Goal: Task Accomplishment & Management: Manage account settings

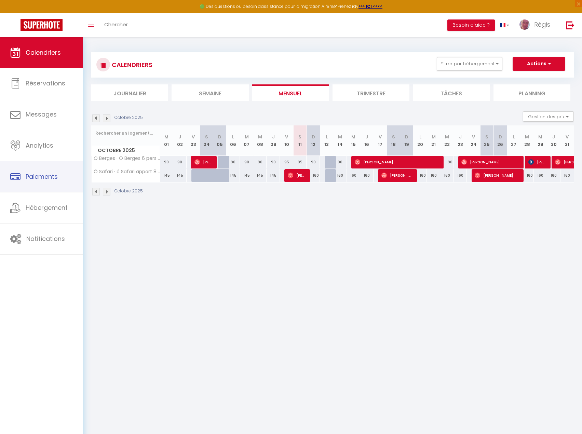
click at [38, 178] on span "Paiements" at bounding box center [42, 176] width 32 height 9
select select "2"
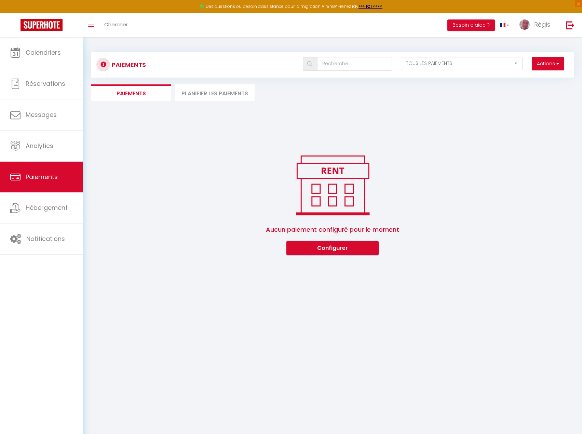
click at [347, 248] on button "Configurer" at bounding box center [332, 248] width 92 height 14
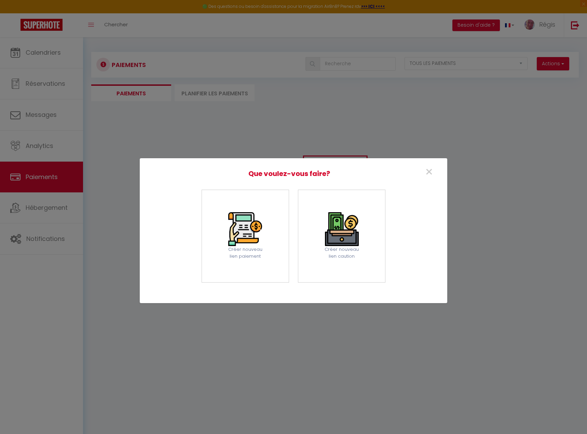
click at [358, 229] on img at bounding box center [342, 229] width 34 height 34
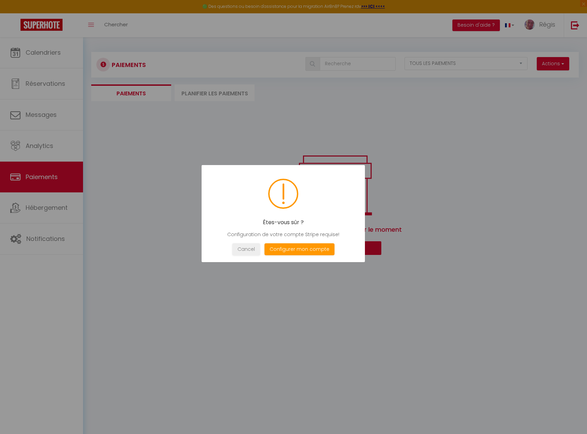
click at [294, 252] on button "Configurer mon compte" at bounding box center [299, 249] width 70 height 12
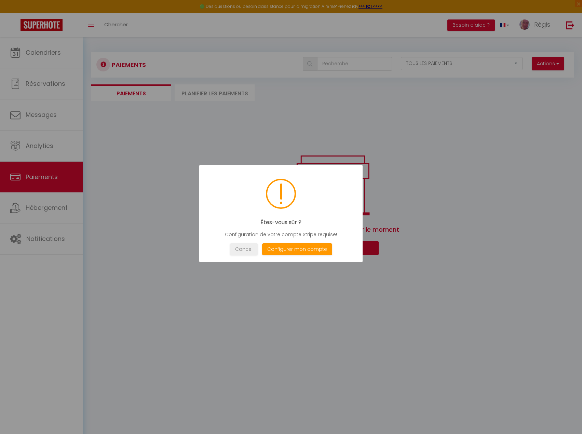
select select "28"
select select "fr"
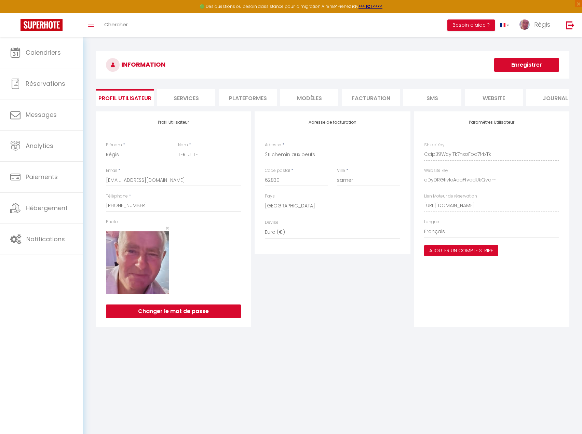
click at [465, 254] on button "Ajouter un compte Stripe" at bounding box center [461, 251] width 74 height 12
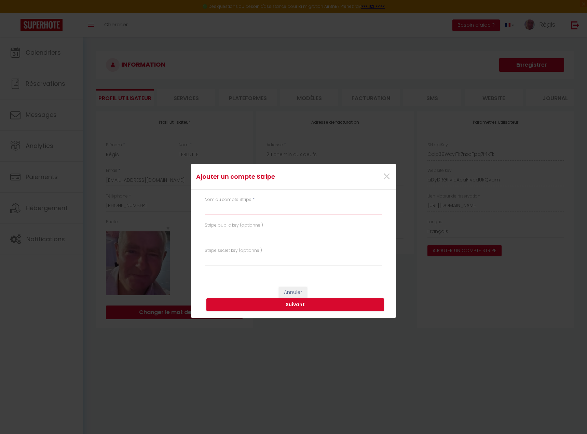
click at [226, 205] on input "text" at bounding box center [294, 209] width 178 height 12
type input "Stripe"
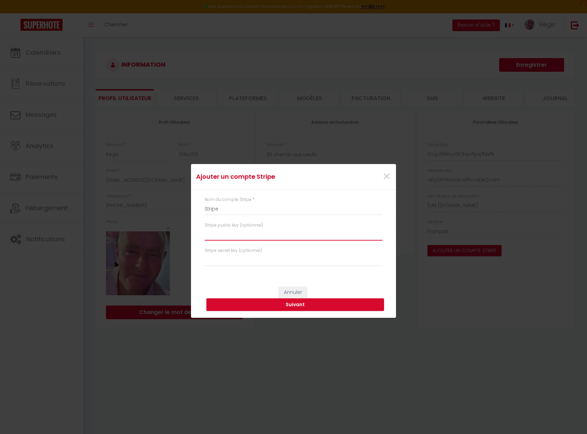
click at [245, 232] on html "🟢 Des questions ou besoin d'assistance pour la migration AirBnB? Prenez rdv >>>…" at bounding box center [293, 217] width 587 height 434
paste input "pk_live_51SH3wGR0fVVaxBYi8CDRgmcH9aLePJLYnr43BTJrooP14waw2GwGcAPIPI2fRLo1D01AP7…"
type input "pk_live_51SH3wGR0fVVaxBYi8CDRgmcH9aLePJLYnr43BTJrooP14waw2GwGcAPIPI2fRLo1D01AP7…"
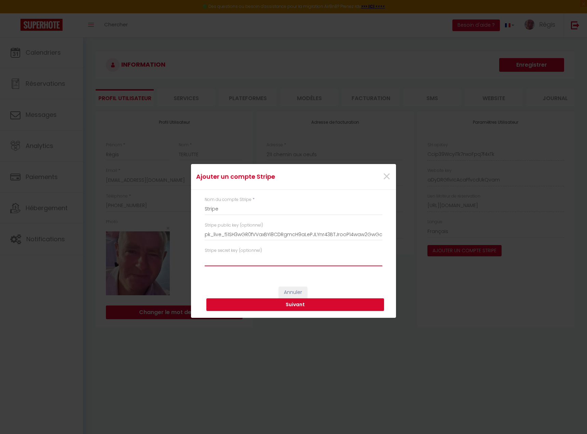
click at [238, 255] on input "text" at bounding box center [294, 260] width 178 height 12
paste input "sk_live_51SH3wGR0fVVaxBYi1oyFe3K6gMbJbqVn16pj4w56erlD8yUaRhuvnN1R6ZXTUMYcWVMjiq…"
type input "sk_live_51SH3wGR0fVVaxBYi1oyFe3K6gMbJbqVn16pj4w56erlD8yUaRhuvnN1R6ZXTUMYcWVMjiq…"
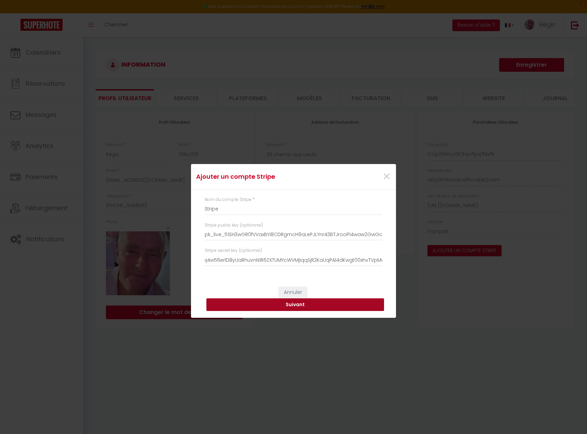
click at [273, 303] on button "Suivant" at bounding box center [295, 304] width 178 height 13
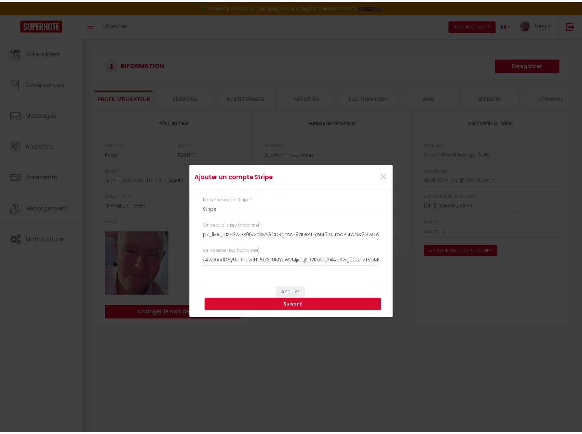
scroll to position [0, 0]
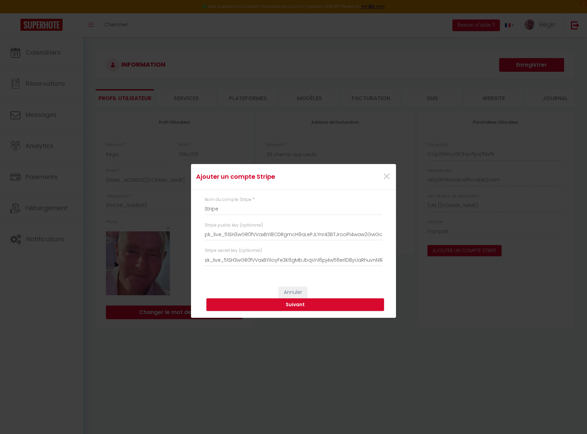
type input "Stripe"
type input "pk_live_51SH3wGR0fVVaxBYi8CDRgmcH9aLePJLYnr43BTJrooP14waw2GwGcAPIPI2fRLo1D01AP7…"
type input "sk_live_51SH3wGR0fVVaxBYi1oyFe3K6gMbJbqVn16pj4w56erlD8yUaRhuvnN1R6ZXTUMYcWVMjiq…"
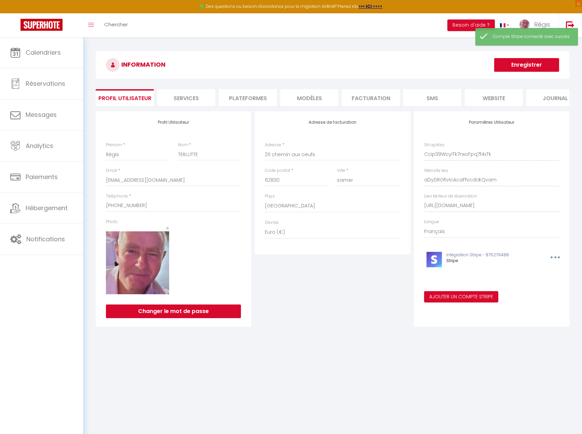
click at [527, 60] on div "Ajouter un compte Stripe × Nom du compte Stripe * Stripe Stripe public key (opt…" at bounding box center [291, 217] width 582 height 434
click at [527, 67] on button "Enregistrer" at bounding box center [526, 65] width 65 height 14
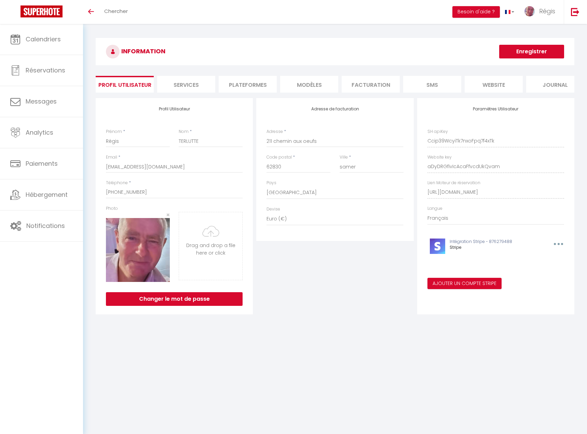
select select "28"
select select "fr"
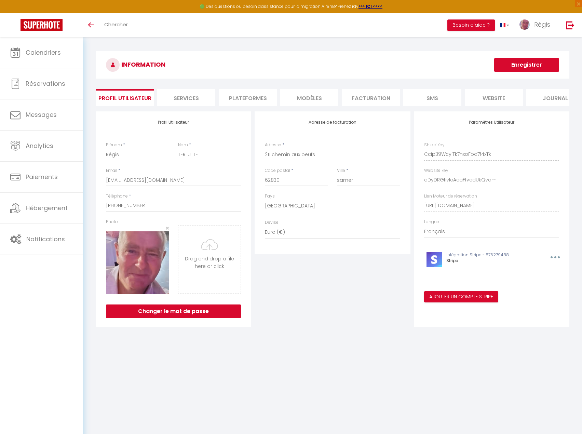
click at [193, 91] on li "Services" at bounding box center [186, 97] width 58 height 17
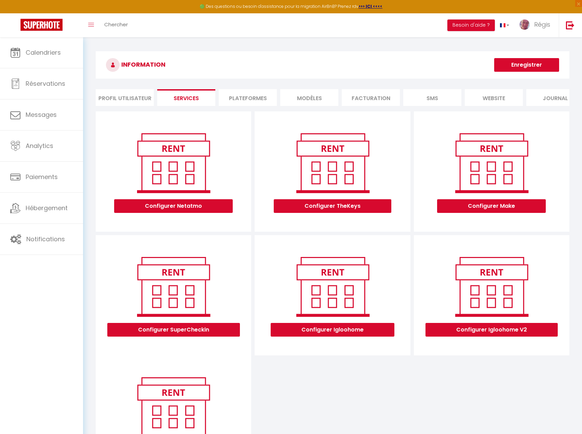
click at [247, 98] on li "Plateformes" at bounding box center [248, 97] width 58 height 17
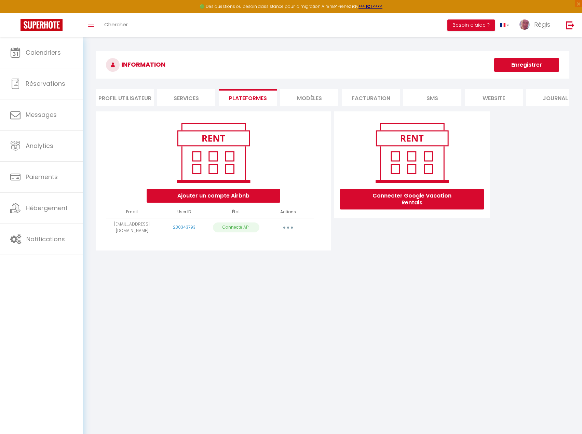
click at [301, 101] on li "MODÈLES" at bounding box center [309, 97] width 58 height 17
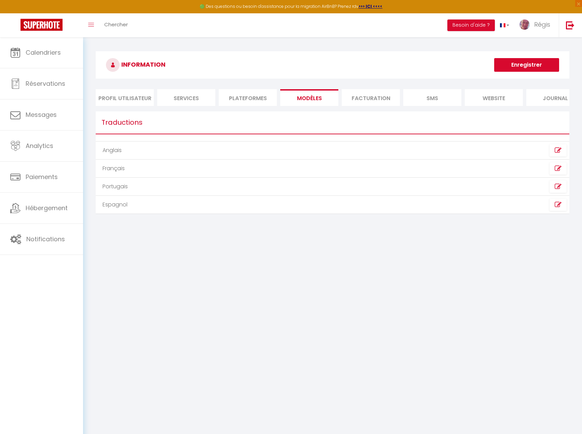
click at [368, 101] on li "Facturation" at bounding box center [371, 97] width 58 height 17
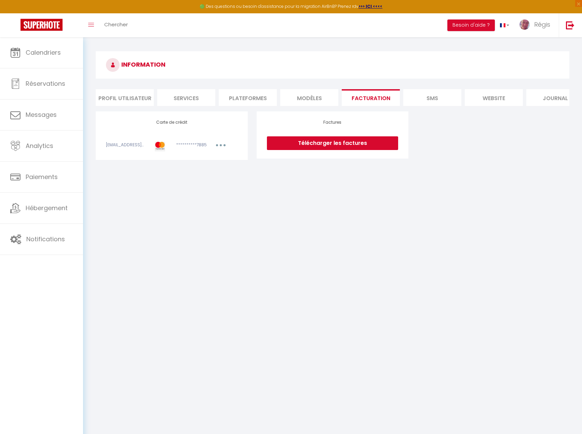
click at [426, 97] on li "SMS" at bounding box center [432, 97] width 58 height 17
